Goal: Task Accomplishment & Management: Manage account settings

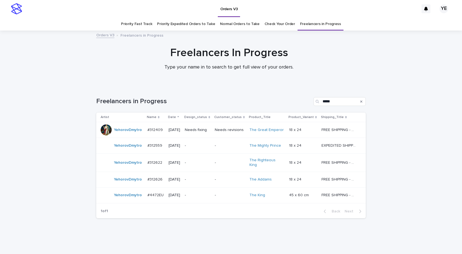
click at [82, 167] on div "Loading... Saving… Loading... Saving… Freelancers in Progress ***** Artist Name…" at bounding box center [231, 168] width 462 height 164
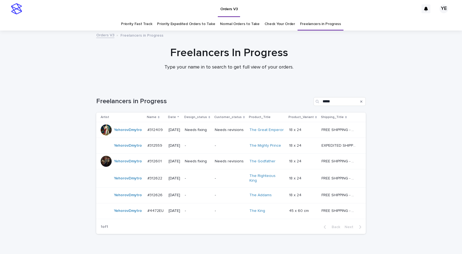
click at [246, 229] on div "1 of 1 Back Next" at bounding box center [230, 227] width 269 height 14
click at [125, 167] on td "YehorovDmytro" at bounding box center [120, 161] width 49 height 16
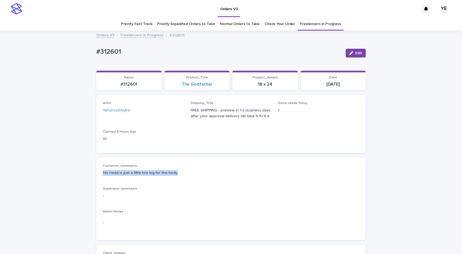
drag, startPoint x: 175, startPoint y: 173, endPoint x: 92, endPoint y: 172, distance: 83.3
copy p "His head is just a little too big for the body."
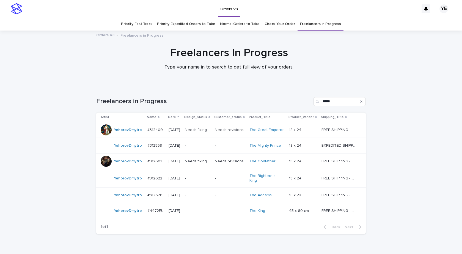
click at [128, 198] on td "YehorovDmytro" at bounding box center [120, 195] width 49 height 16
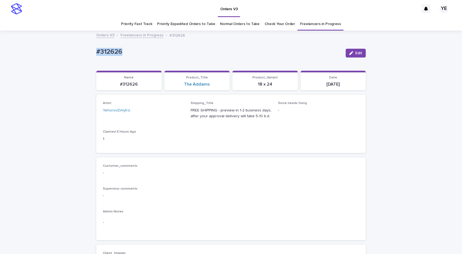
drag, startPoint x: 100, startPoint y: 53, endPoint x: 68, endPoint y: 76, distance: 38.8
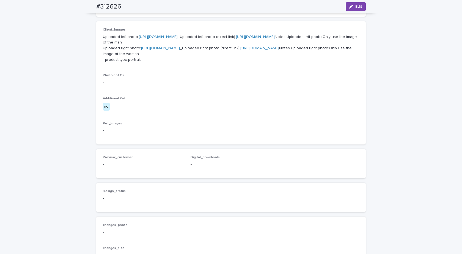
scroll to position [192, 0]
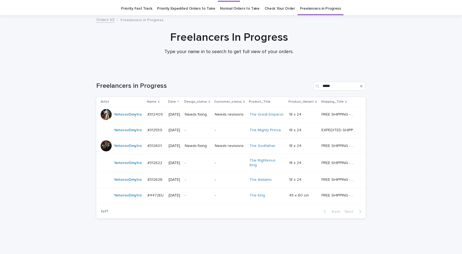
scroll to position [18, 0]
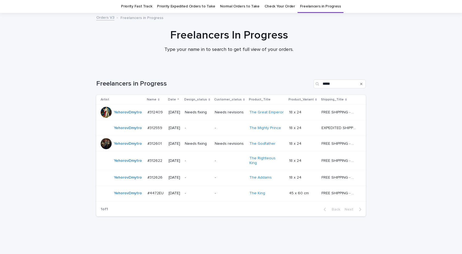
click at [130, 195] on div "YehorovDmytro" at bounding box center [128, 193] width 28 height 9
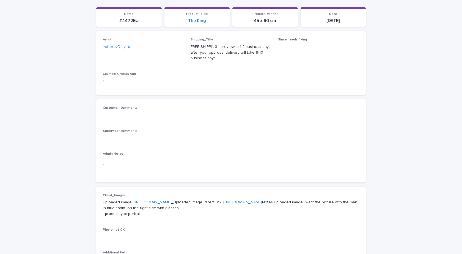
scroll to position [165, 0]
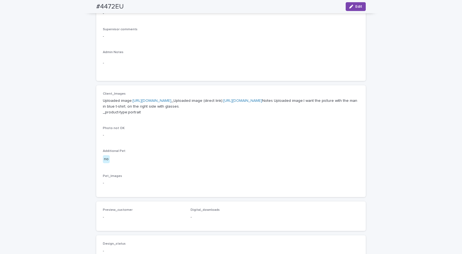
click at [171, 100] on link "https://cdn.shopify.com-uploadkit.app/s/files/1/0033/4807/0511/files/download.h…" at bounding box center [152, 101] width 39 height 4
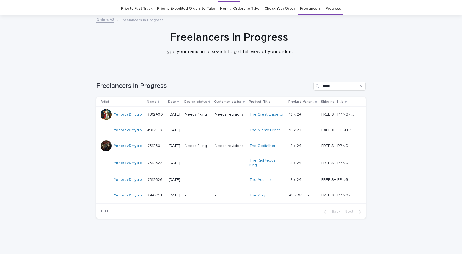
scroll to position [18, 0]
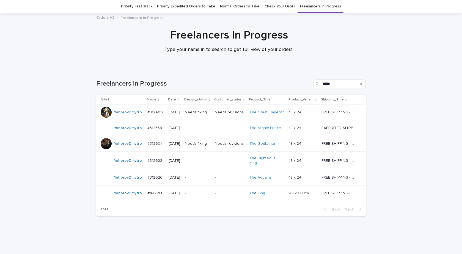
click at [126, 149] on div "YehorovDmytro" at bounding box center [122, 143] width 42 height 11
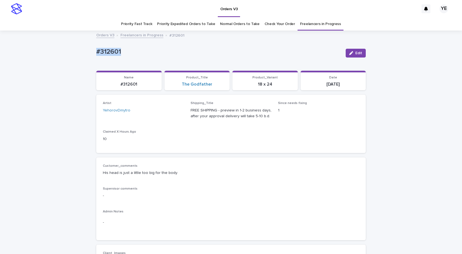
drag, startPoint x: 127, startPoint y: 56, endPoint x: 53, endPoint y: 53, distance: 74.6
copy p "#312601"
click at [349, 54] on icon "button" at bounding box center [351, 53] width 4 height 4
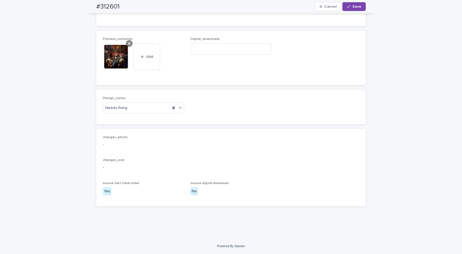
click at [128, 44] on icon at bounding box center [129, 43] width 3 height 4
click at [128, 105] on div at bounding box center [128, 108] width 1 height 6
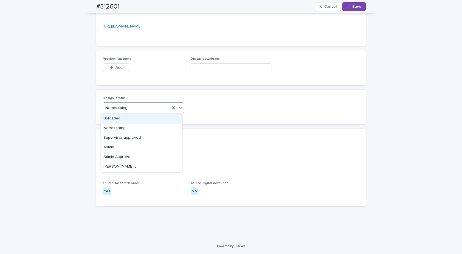
click at [116, 119] on div "Uploaded" at bounding box center [141, 119] width 81 height 10
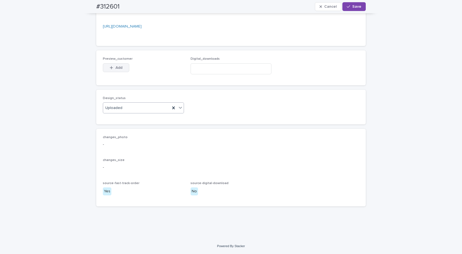
click at [115, 67] on span "Add" at bounding box center [118, 68] width 7 height 4
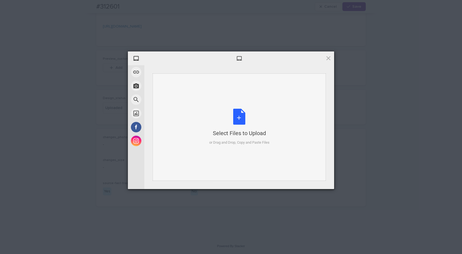
click at [244, 106] on div "Select Files to Upload or Drag and Drop, Copy and Paste Files" at bounding box center [239, 126] width 173 height 107
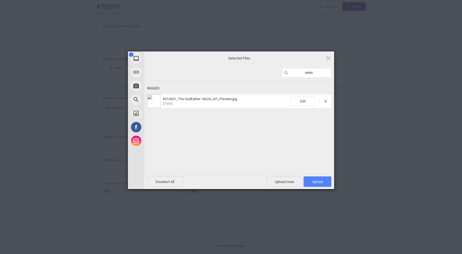
click at [310, 180] on span "Upload 1" at bounding box center [318, 181] width 28 height 10
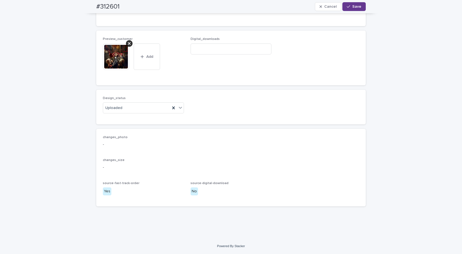
click at [361, 5] on button "Save" at bounding box center [353, 6] width 23 height 9
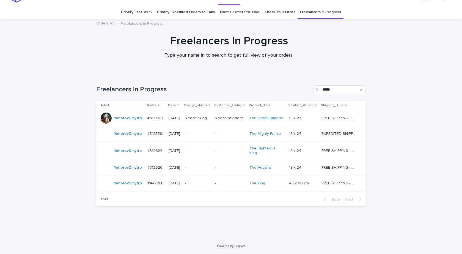
scroll to position [9, 0]
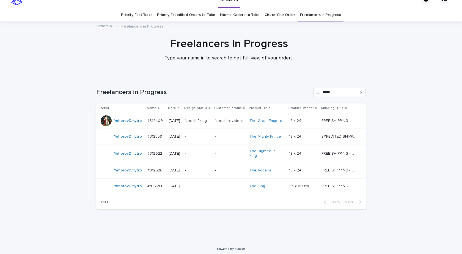
click at [122, 173] on div "YehorovDmytro" at bounding box center [122, 170] width 42 height 11
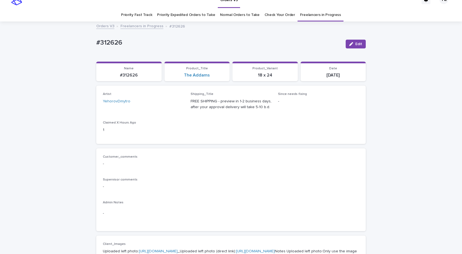
scroll to position [18, 0]
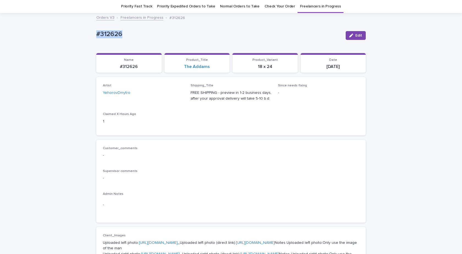
drag, startPoint x: 99, startPoint y: 34, endPoint x: 62, endPoint y: 34, distance: 36.6
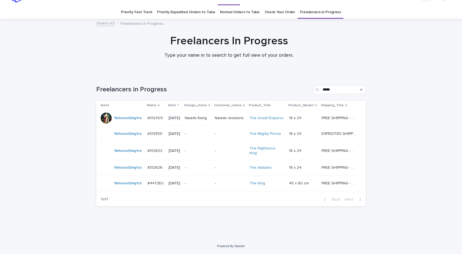
scroll to position [9, 0]
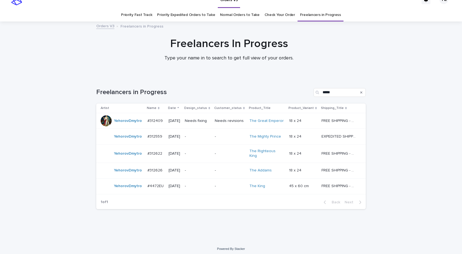
click at [123, 189] on div "YehorovDmytro" at bounding box center [122, 186] width 42 height 11
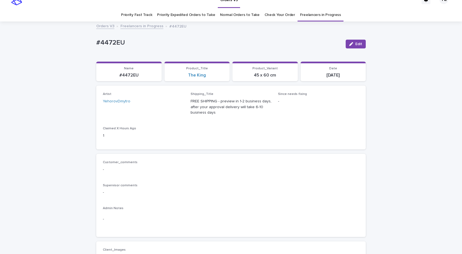
scroll to position [18, 0]
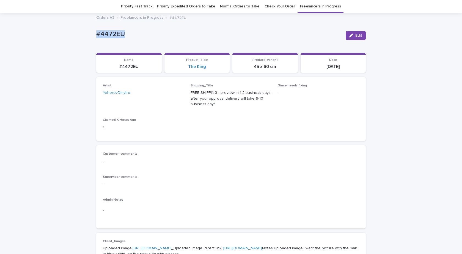
drag, startPoint x: 122, startPoint y: 37, endPoint x: 49, endPoint y: 40, distance: 72.7
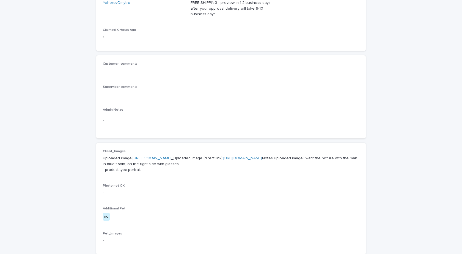
scroll to position [210, 0]
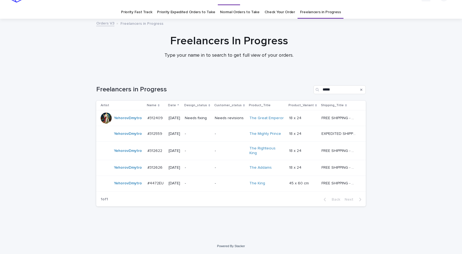
scroll to position [9, 0]
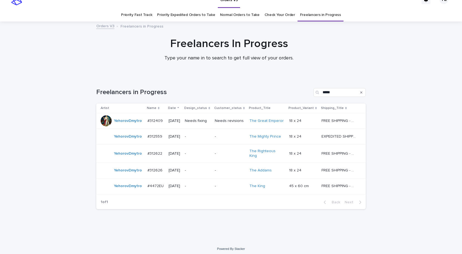
click at [124, 173] on div "YehorovDmytro" at bounding box center [122, 170] width 42 height 11
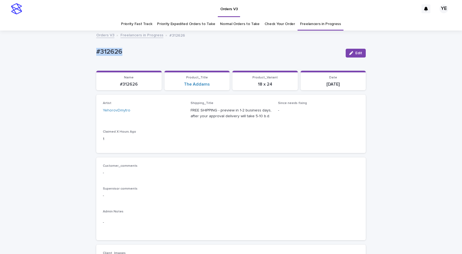
drag, startPoint x: 127, startPoint y: 50, endPoint x: 62, endPoint y: 56, distance: 65.2
copy p "#312626"
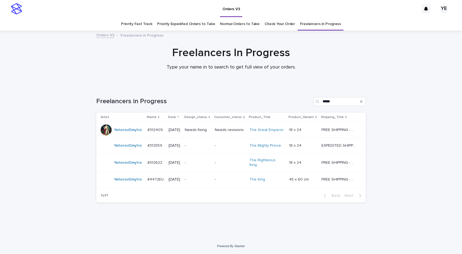
click at [127, 183] on td "YehorovDmytro" at bounding box center [120, 180] width 49 height 16
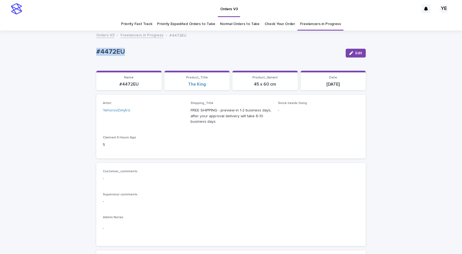
drag, startPoint x: 106, startPoint y: 52, endPoint x: 80, endPoint y: 51, distance: 26.4
copy p "#4472EU"
